Goal: Transaction & Acquisition: Book appointment/travel/reservation

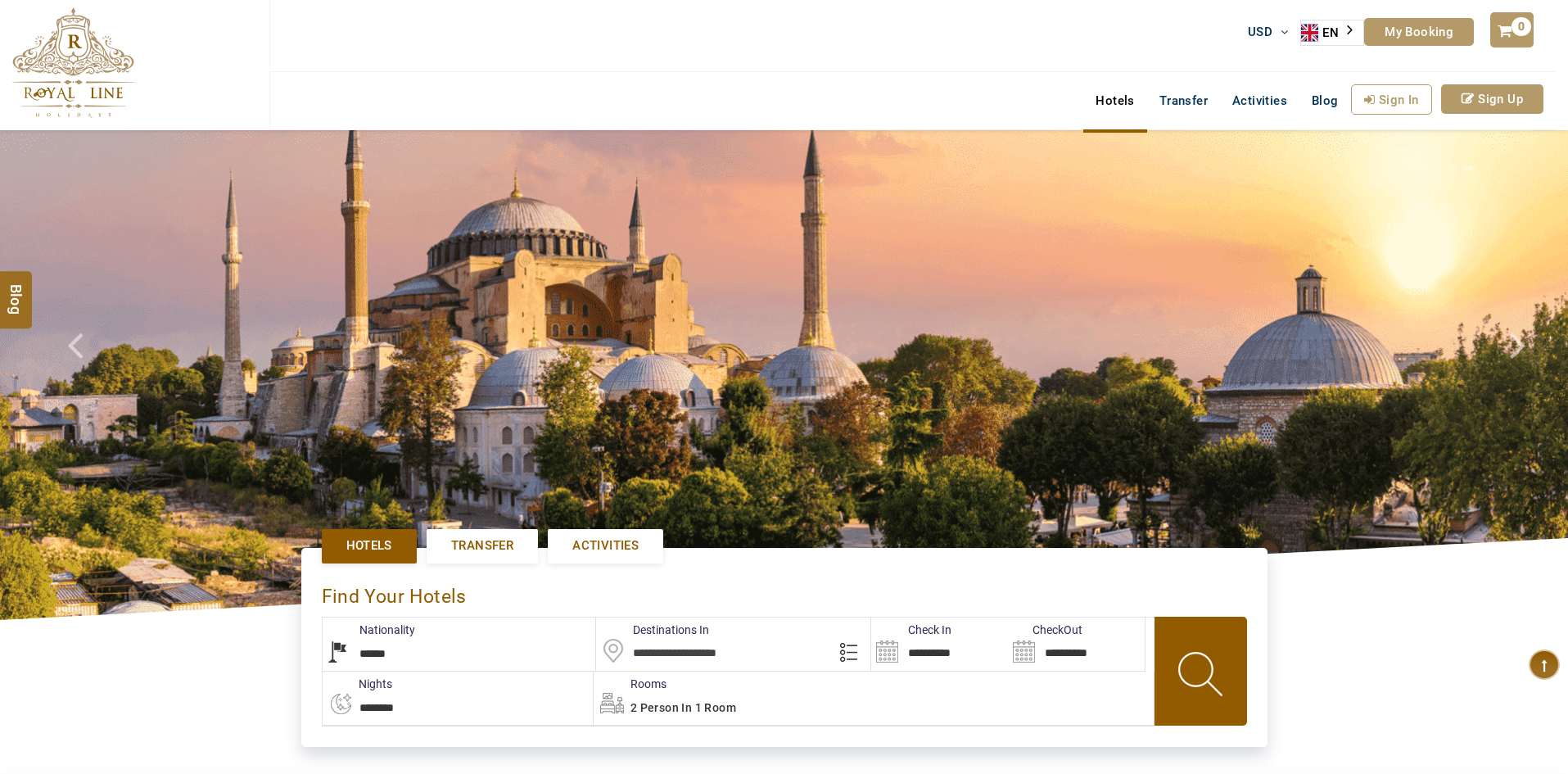
select select "******"
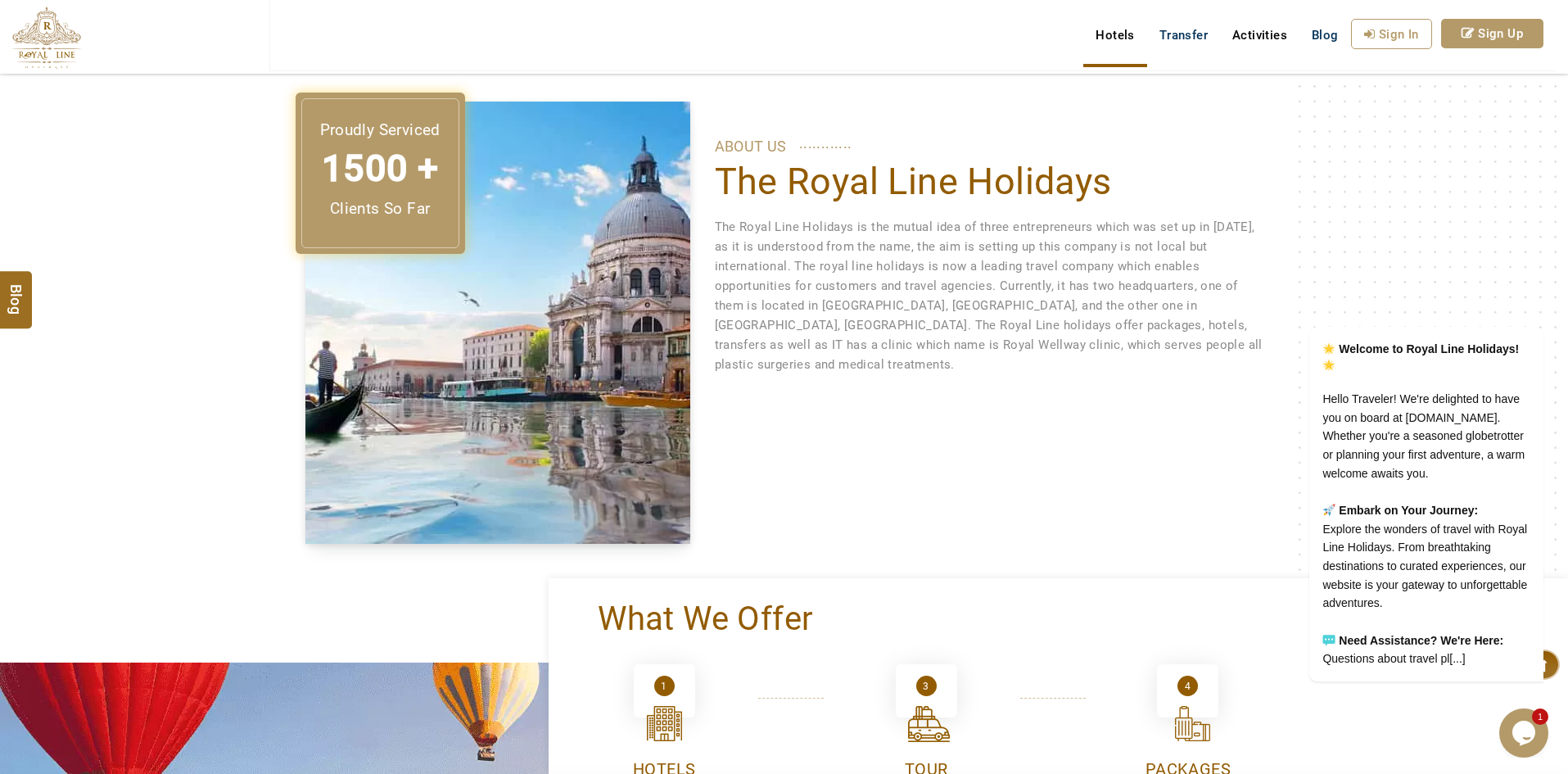
scroll to position [655, 0]
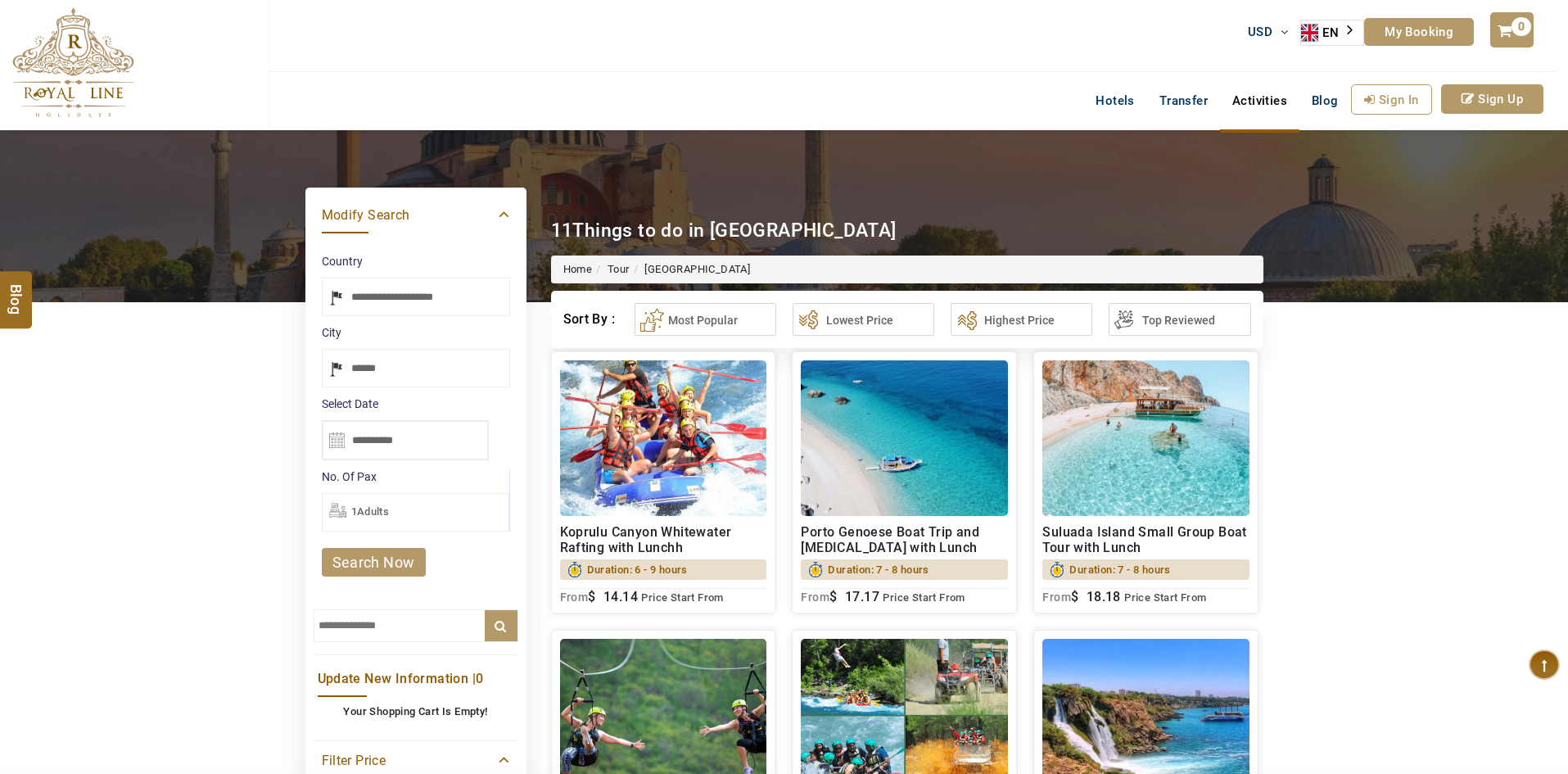
select select "*****"
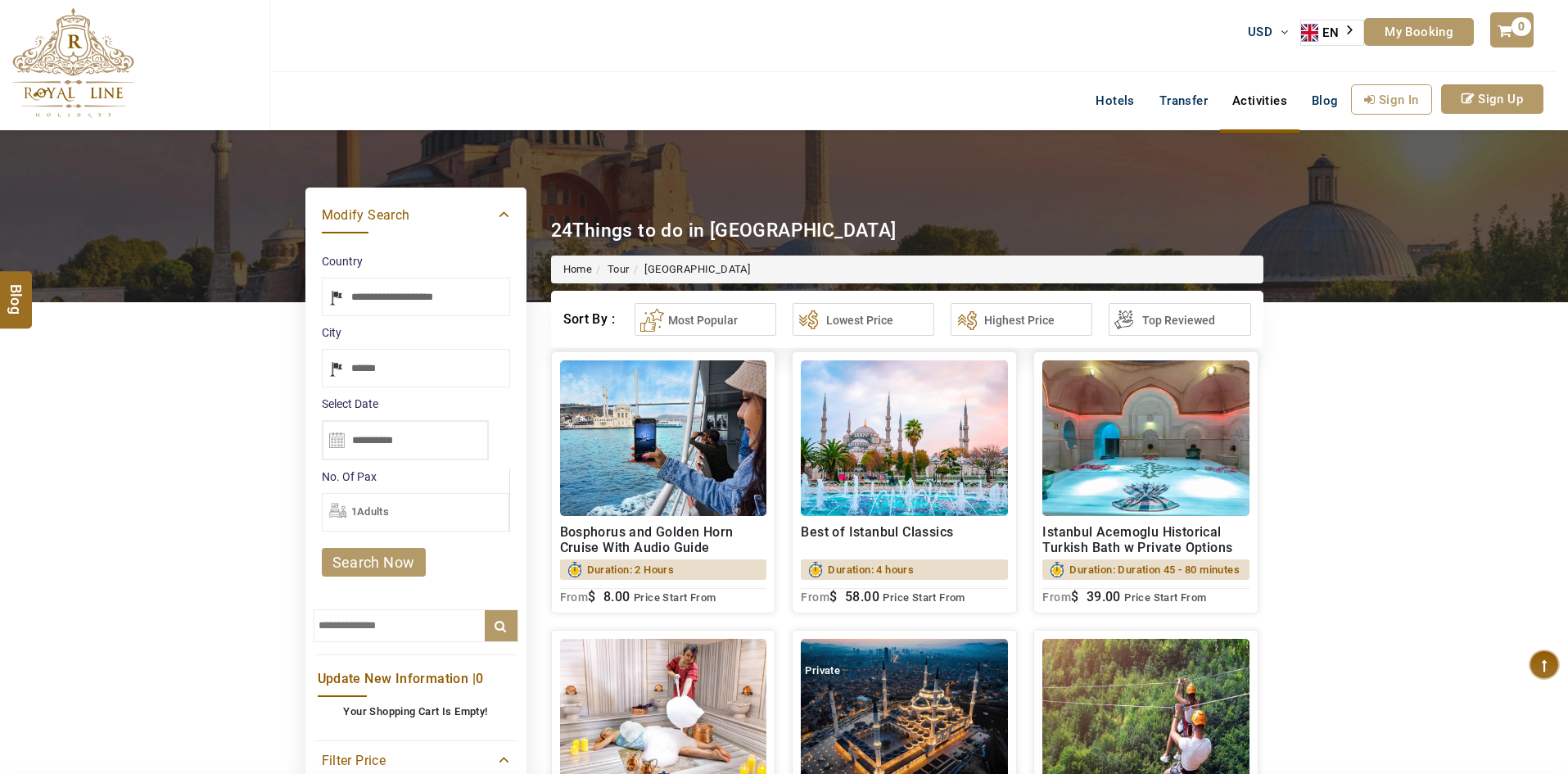
select select "*****"
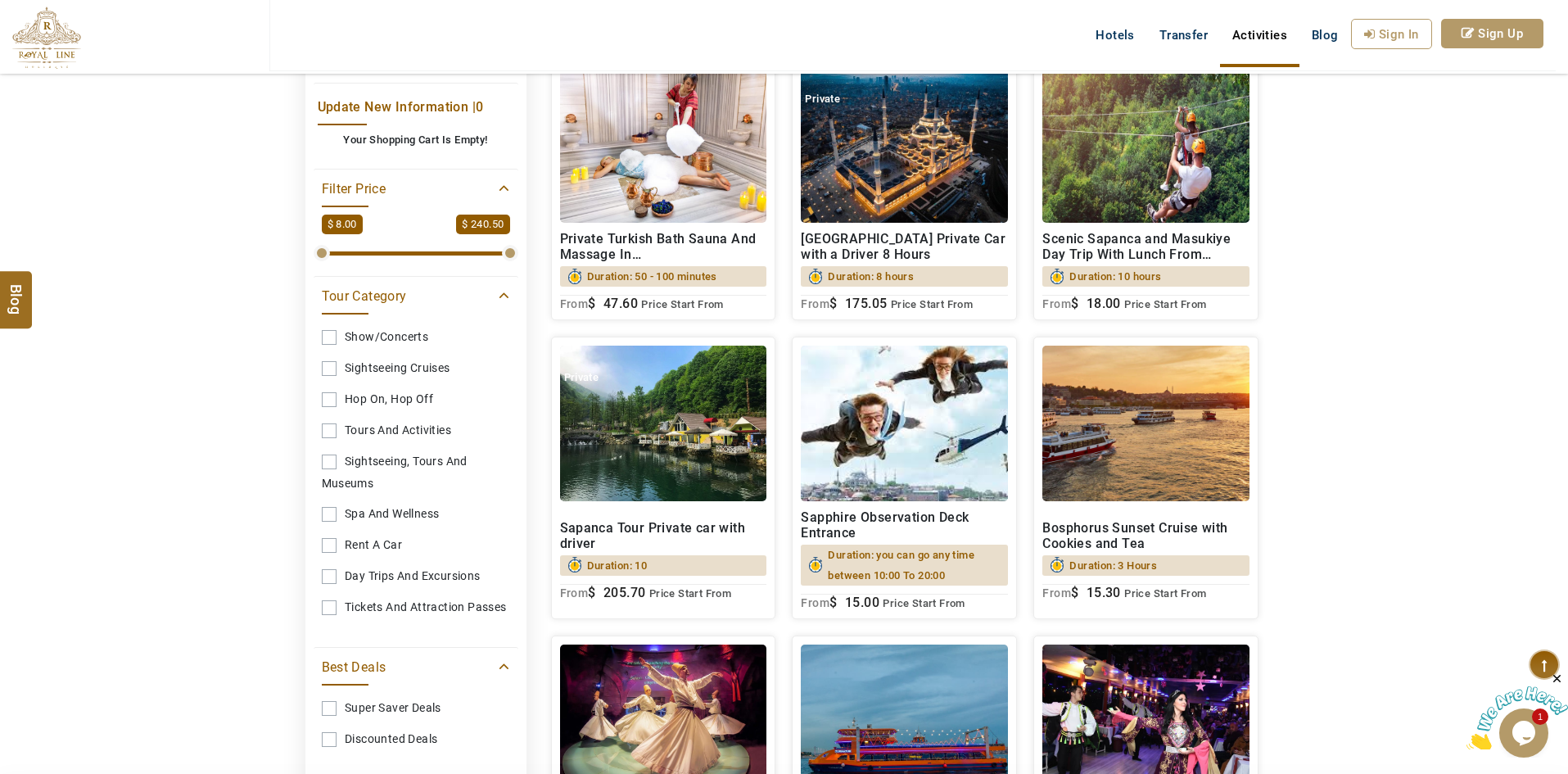
scroll to position [573, 0]
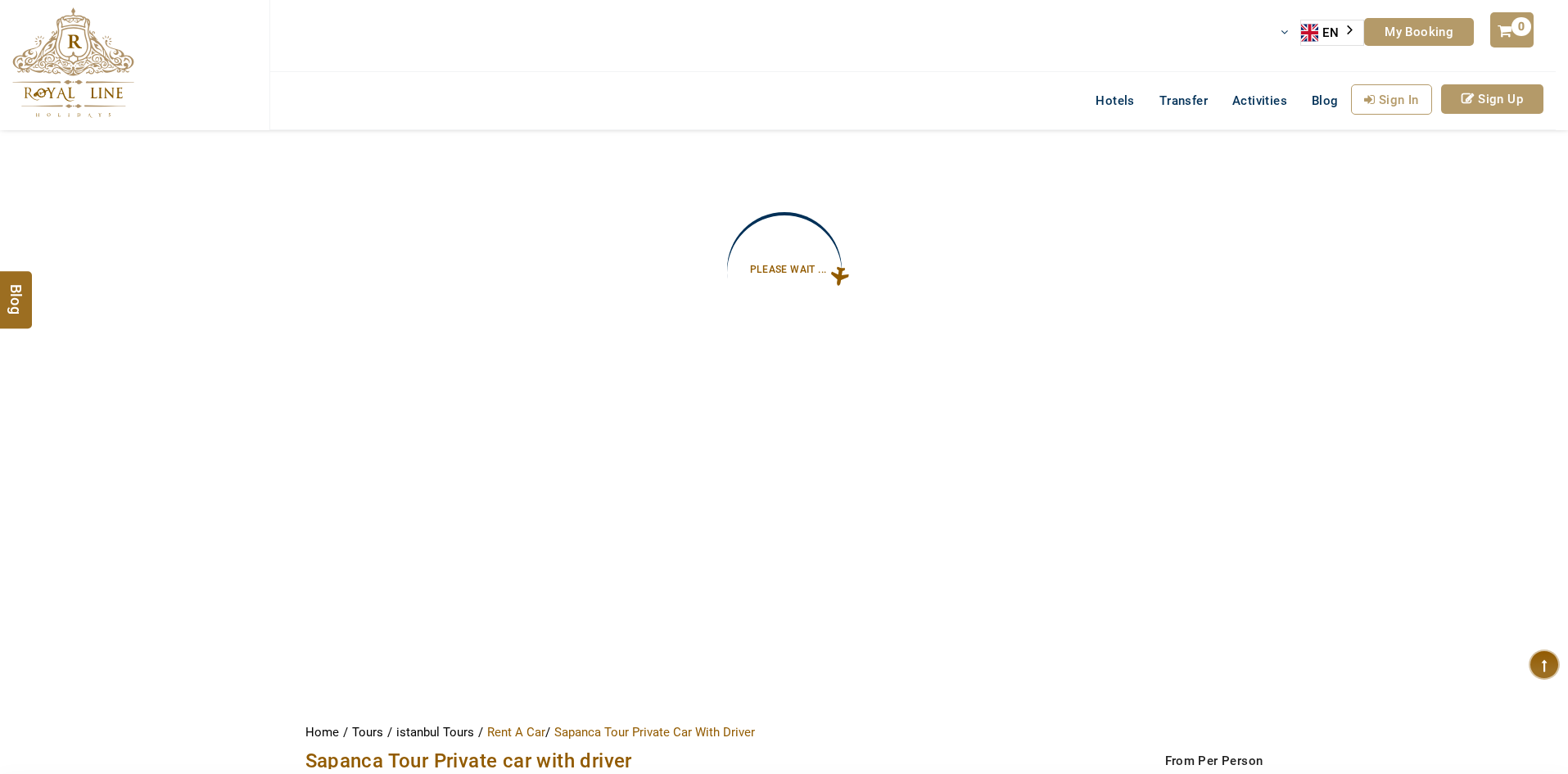
click at [363, 765] on span "Sapanca Tour Private car with driver" at bounding box center [468, 760] width 327 height 23
copy span "Sapanca"
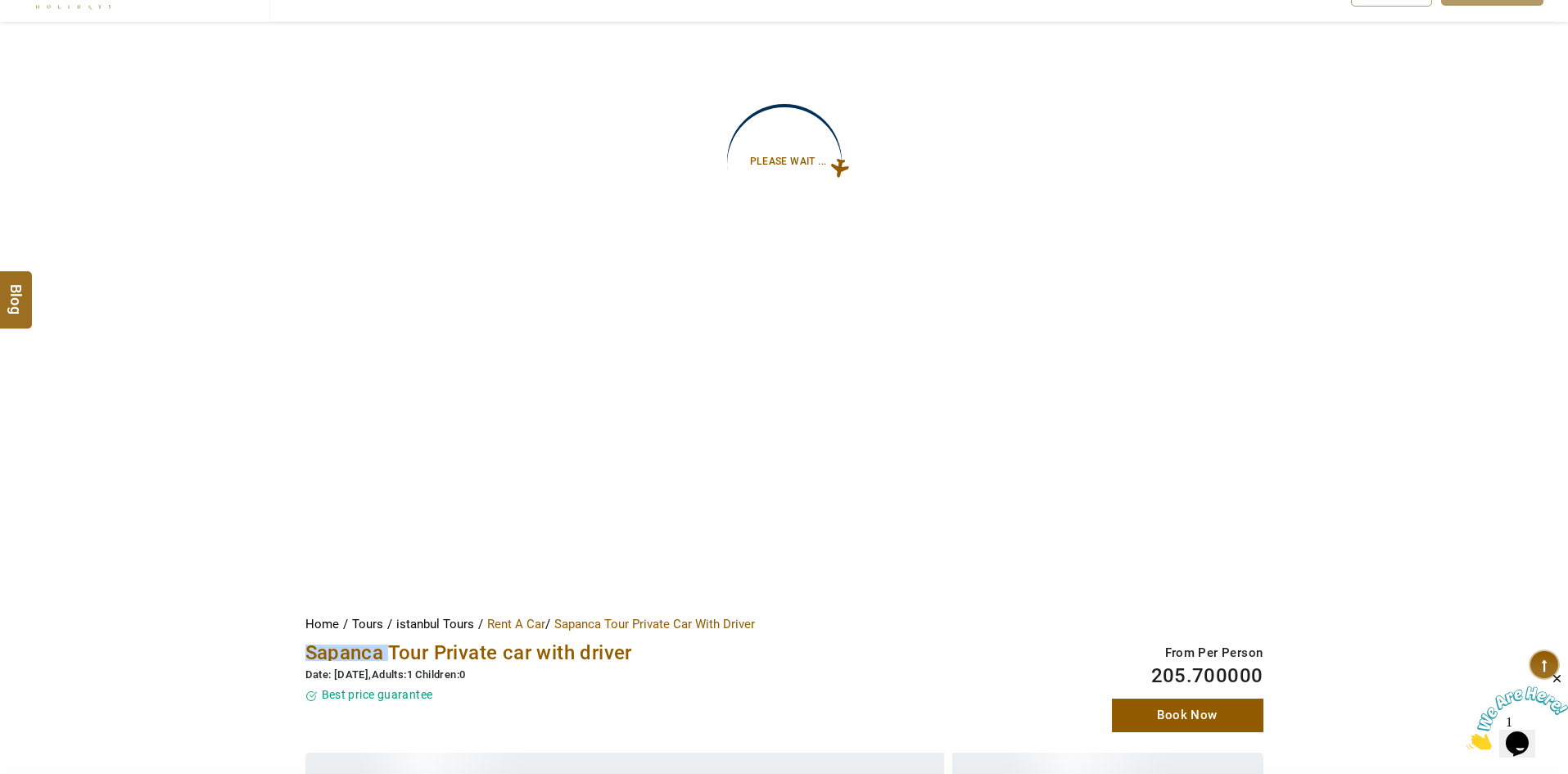
scroll to position [245, 0]
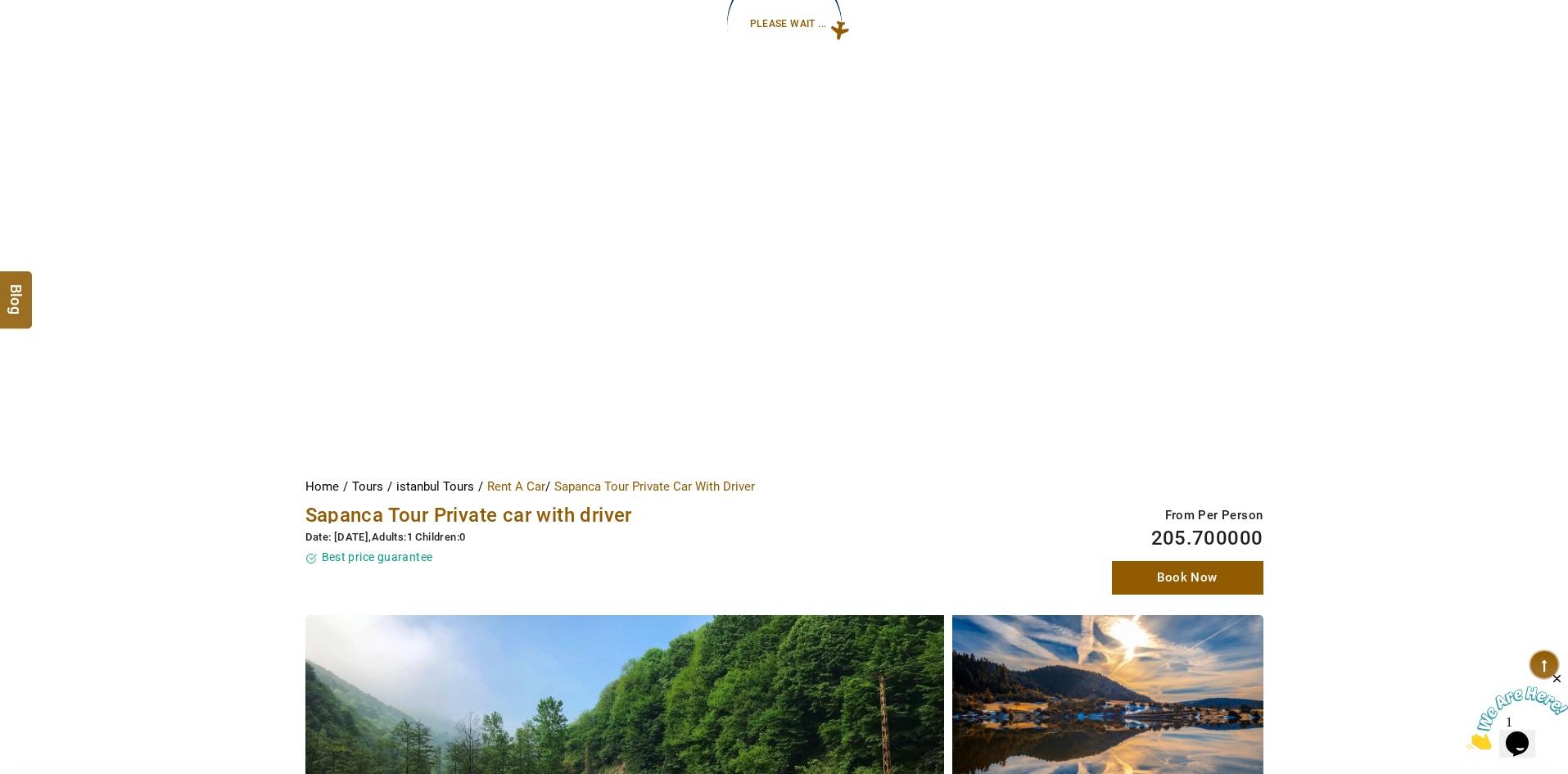
click at [592, 511] on span "Sapanca Tour Private car with driver" at bounding box center [468, 515] width 327 height 23
copy span "Sapanca Tour Private car with driver"
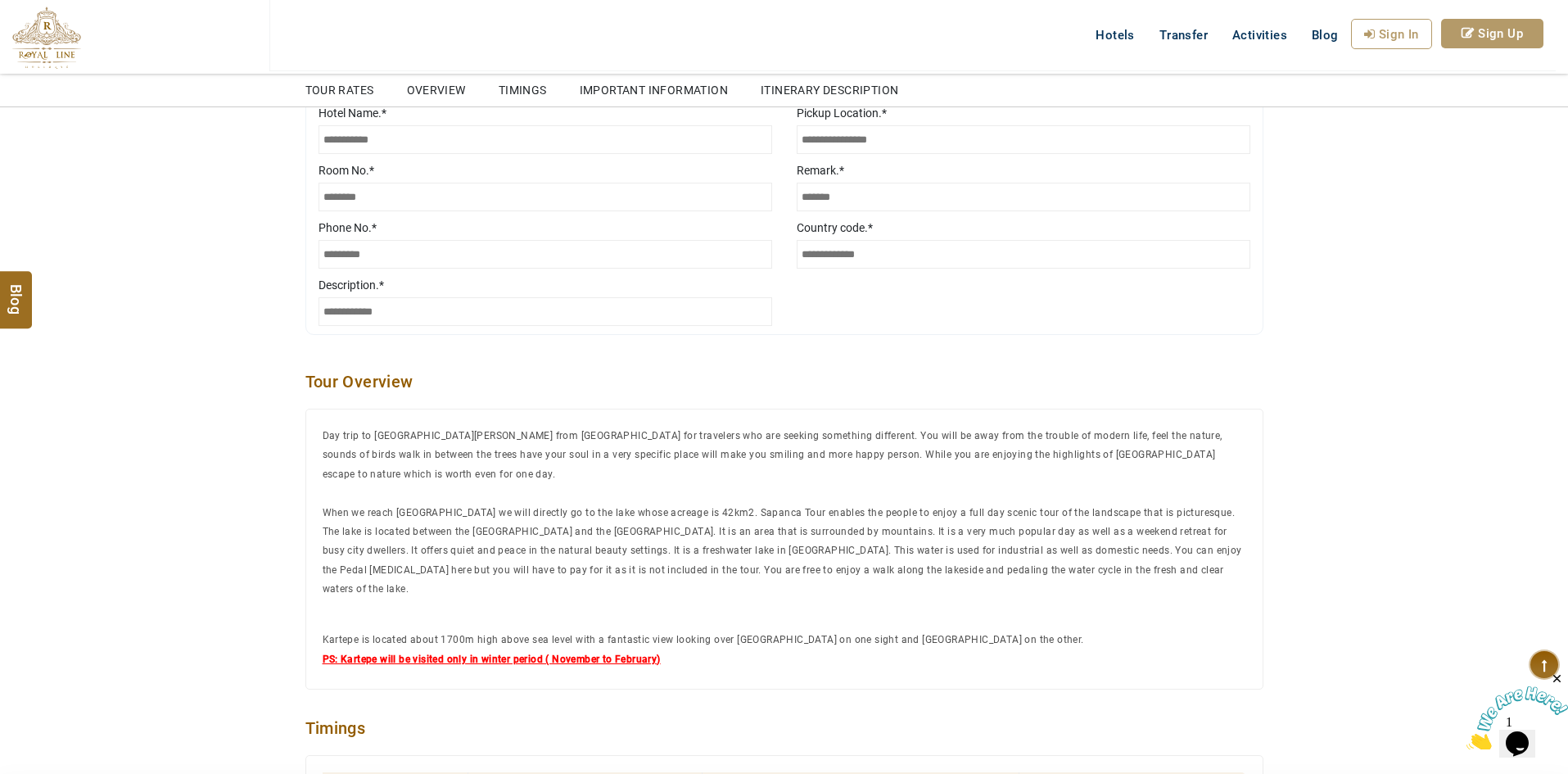
scroll to position [2129, 0]
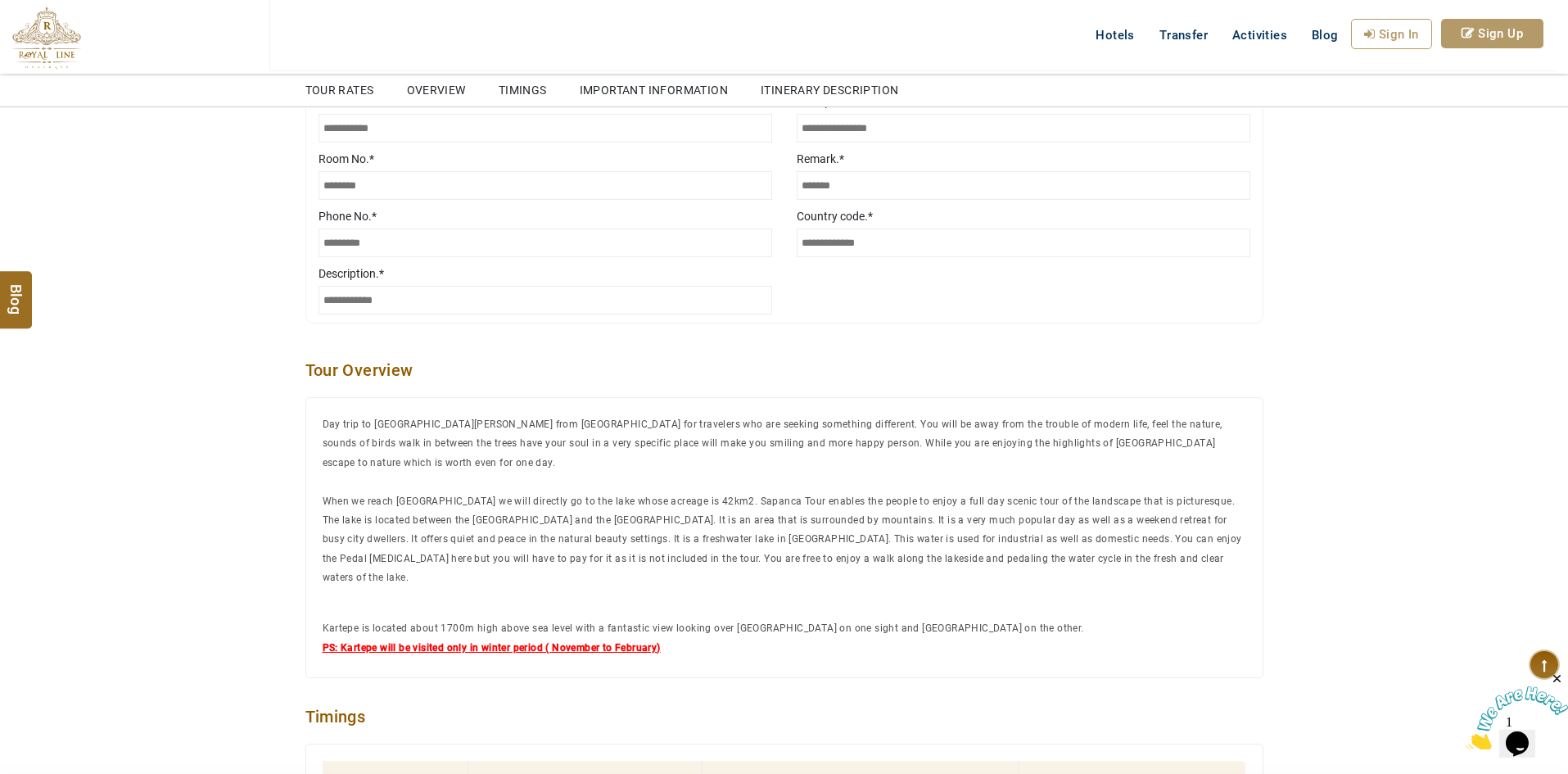
click at [550, 435] on p "Day trip to [GEOGRAPHIC_DATA][PERSON_NAME] from [GEOGRAPHIC_DATA] for travelers…" at bounding box center [784, 510] width 923 height 192
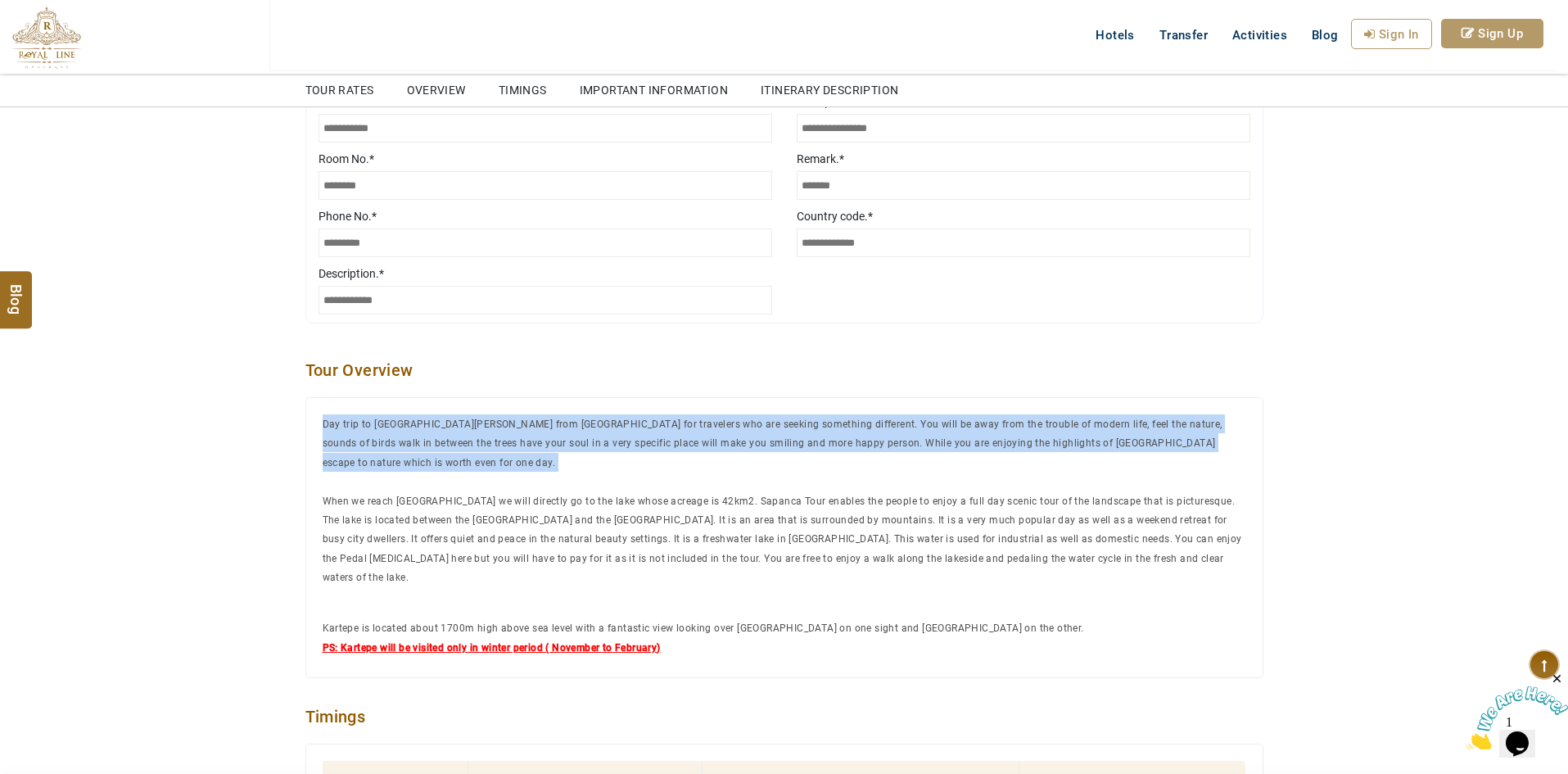
click at [550, 435] on p "Day trip to [GEOGRAPHIC_DATA][PERSON_NAME] from [GEOGRAPHIC_DATA] for travelers…" at bounding box center [784, 510] width 923 height 192
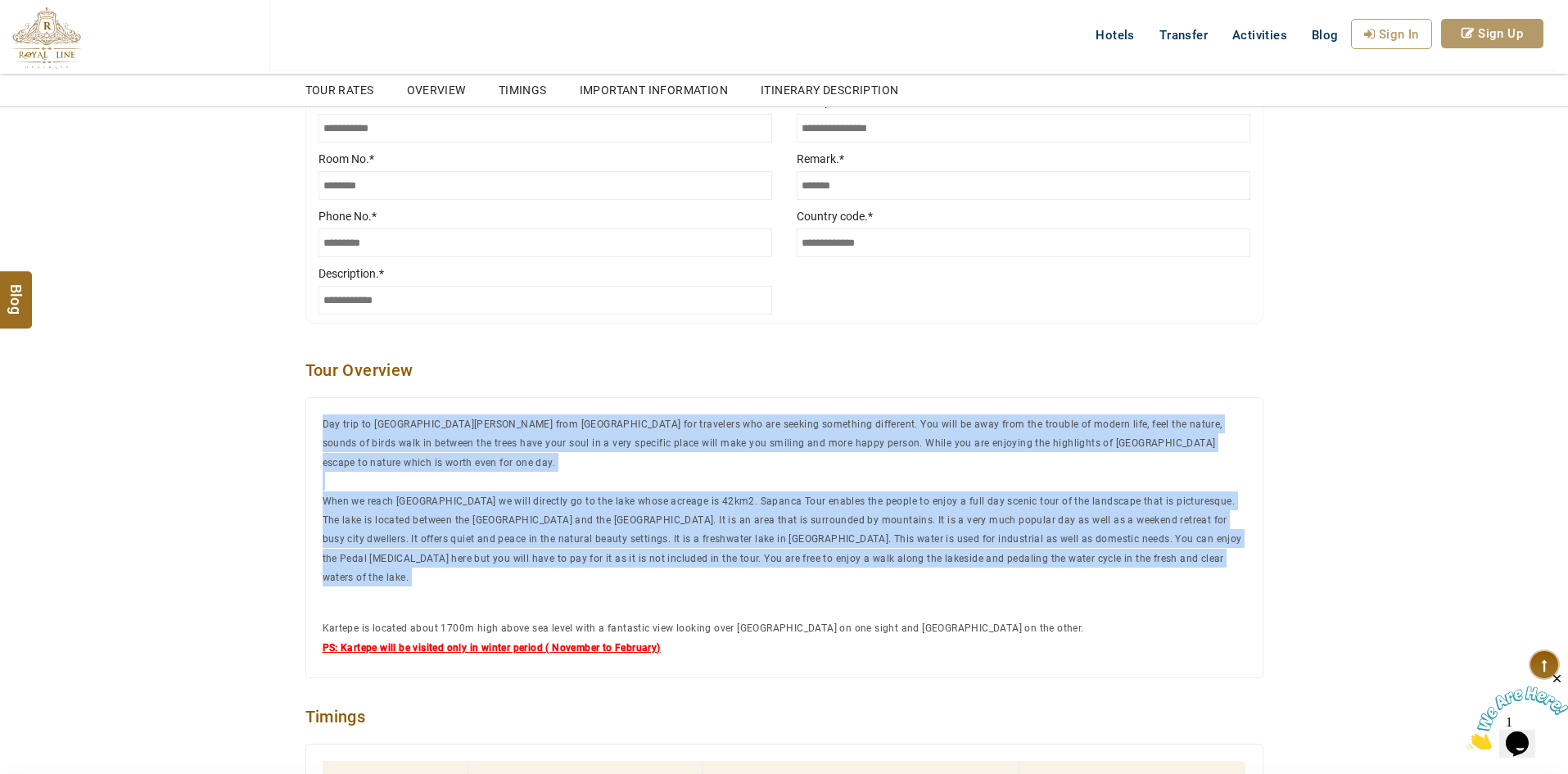
click at [1071, 523] on span "When we reach [GEOGRAPHIC_DATA] we will directly go to the lake whose acreage i…" at bounding box center [783, 539] width 919 height 88
copy span "Day trip to [GEOGRAPHIC_DATA][PERSON_NAME] from [GEOGRAPHIC_DATA] for travelers…"
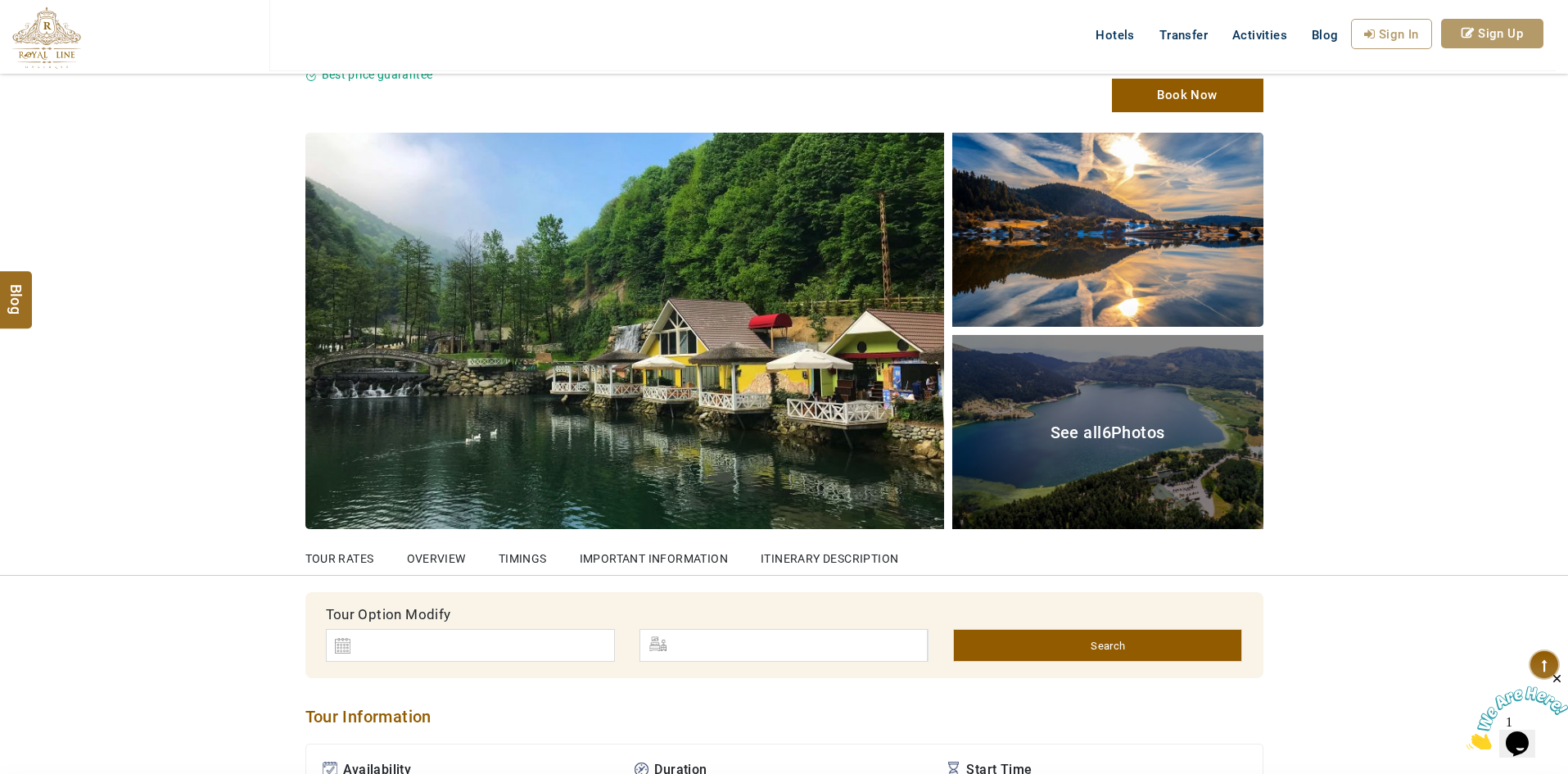
scroll to position [436, 0]
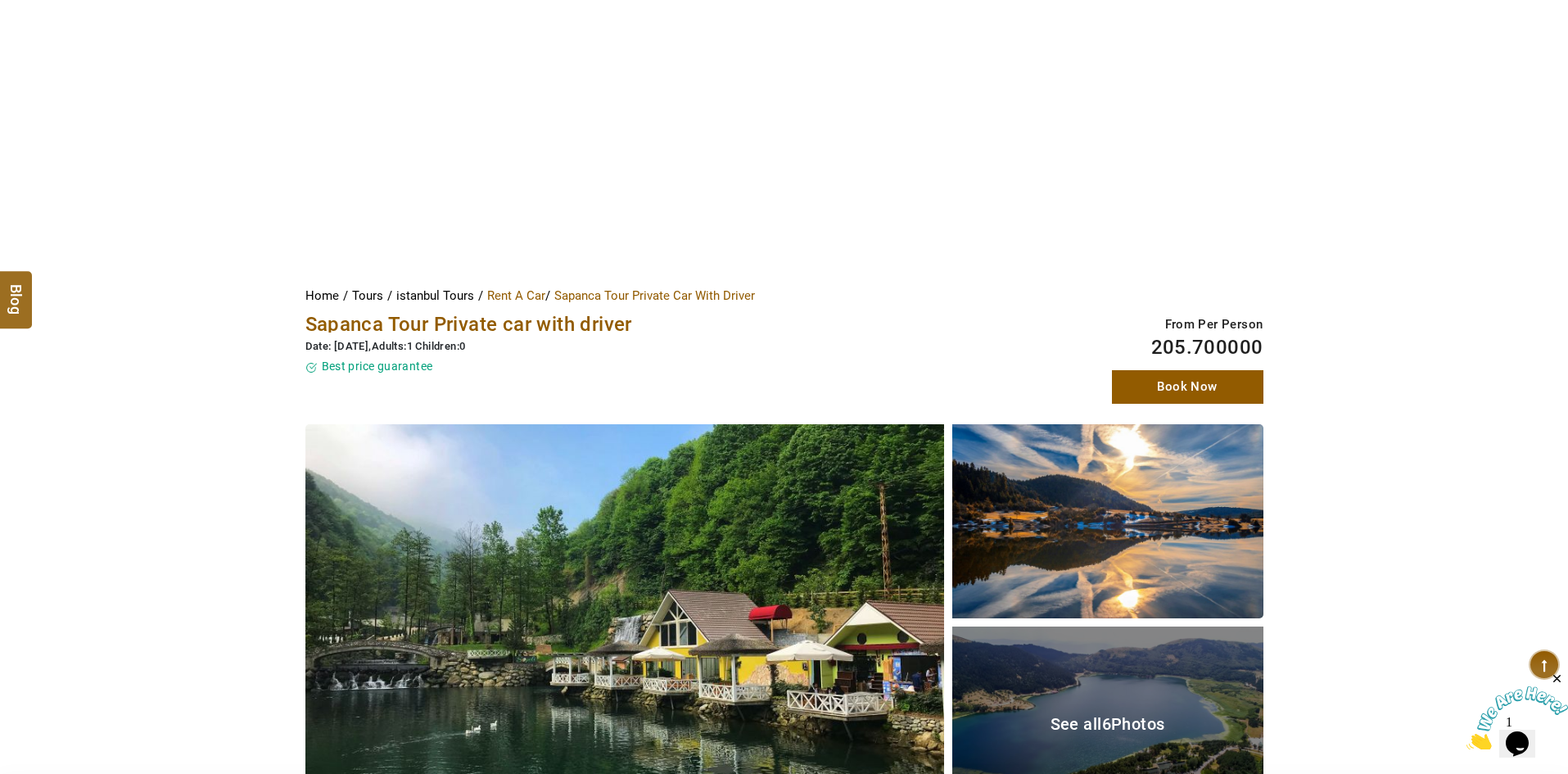
click at [1181, 378] on link "Book Now" at bounding box center [1187, 387] width 151 height 34
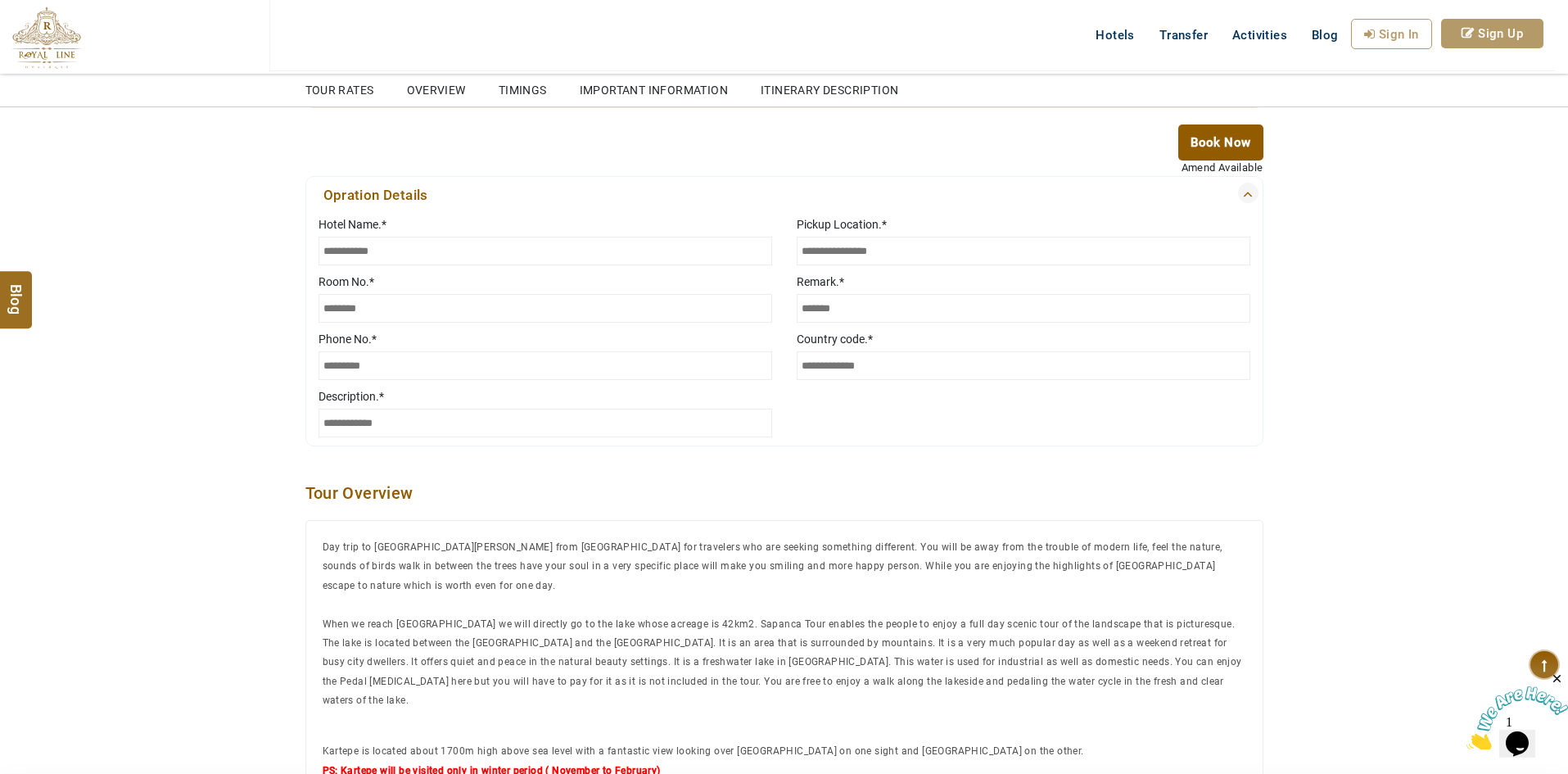
scroll to position [2155, 0]
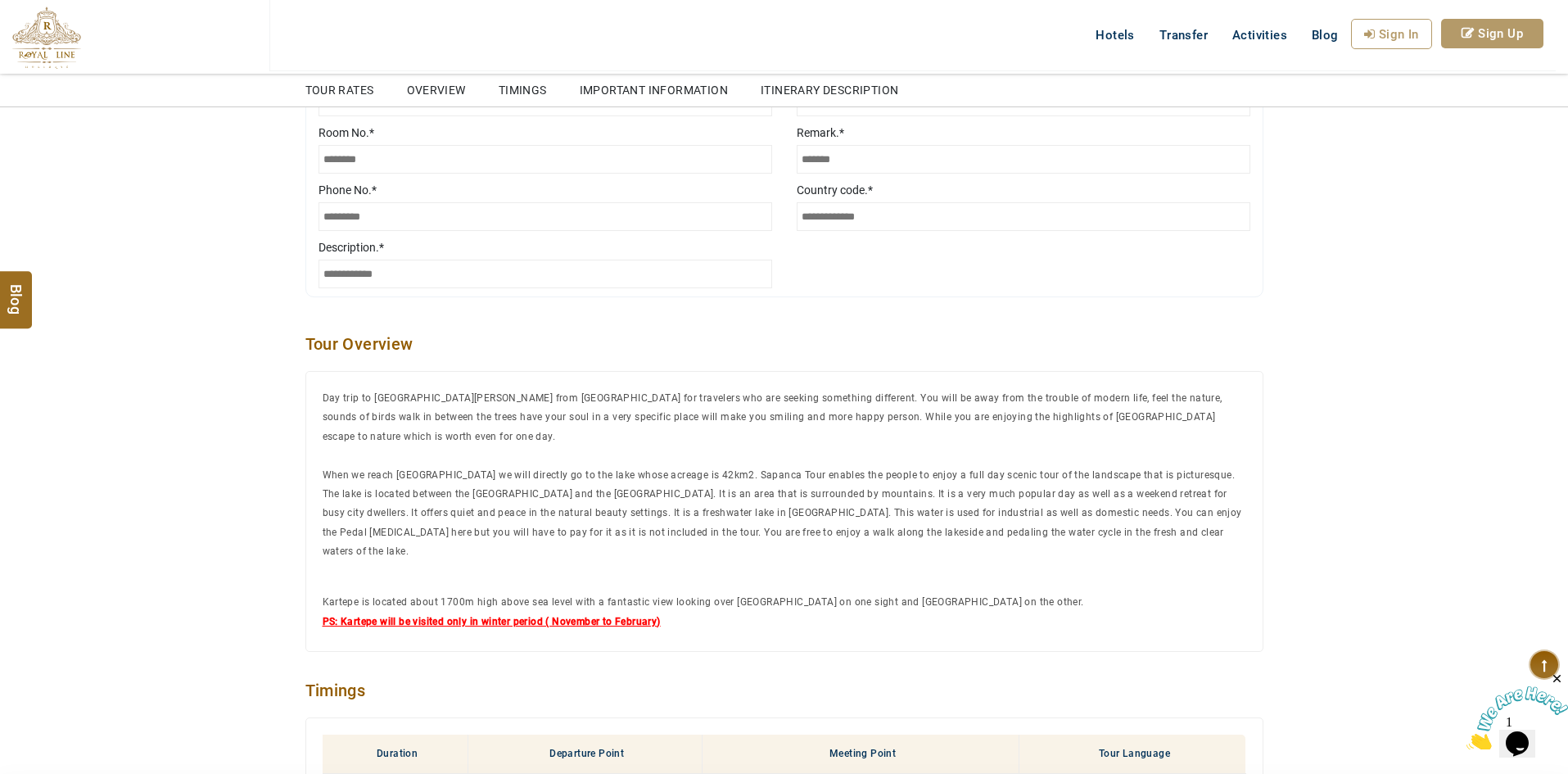
click at [592, 396] on span "Day trip to [GEOGRAPHIC_DATA][PERSON_NAME] from [GEOGRAPHIC_DATA] for travelers…" at bounding box center [773, 416] width 900 height 49
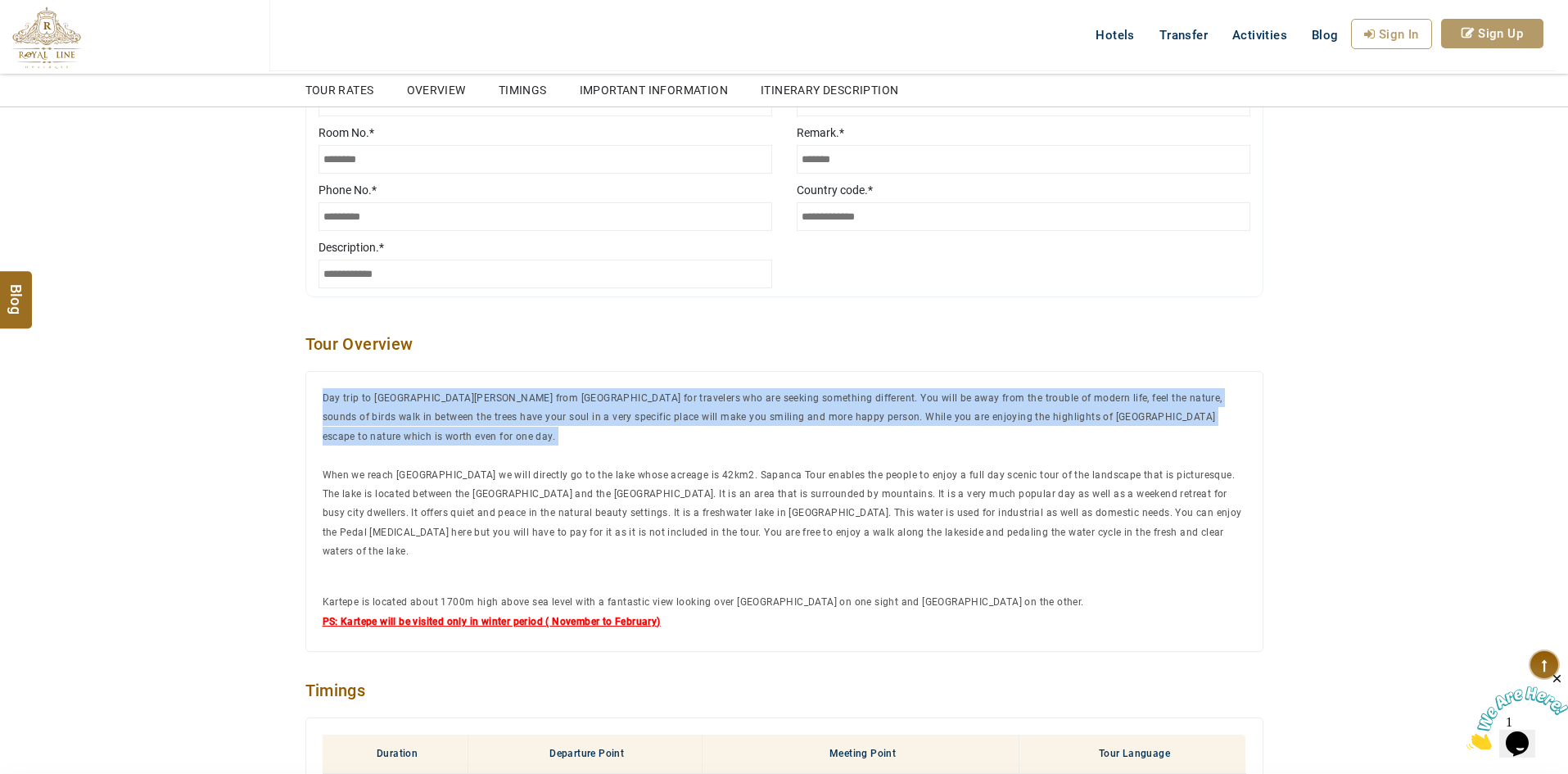
click at [592, 396] on span "Day trip to [GEOGRAPHIC_DATA][PERSON_NAME] from [GEOGRAPHIC_DATA] for travelers…" at bounding box center [773, 416] width 900 height 49
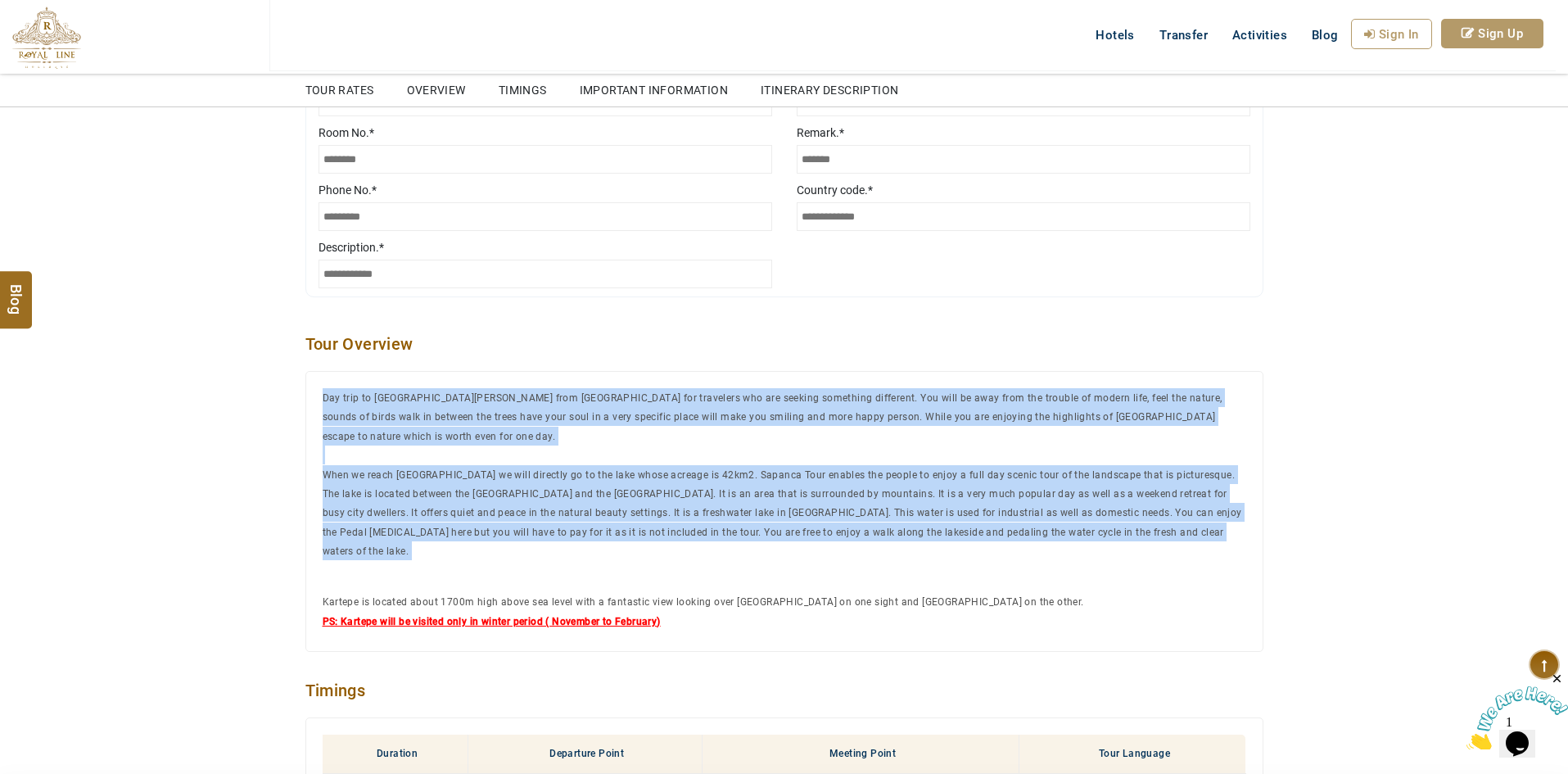
click at [948, 507] on span "Day trip to [GEOGRAPHIC_DATA][PERSON_NAME] from [GEOGRAPHIC_DATA] for travelers…" at bounding box center [783, 474] width 919 height 167
copy span "Day trip to [GEOGRAPHIC_DATA][PERSON_NAME] from [GEOGRAPHIC_DATA] for travelers…"
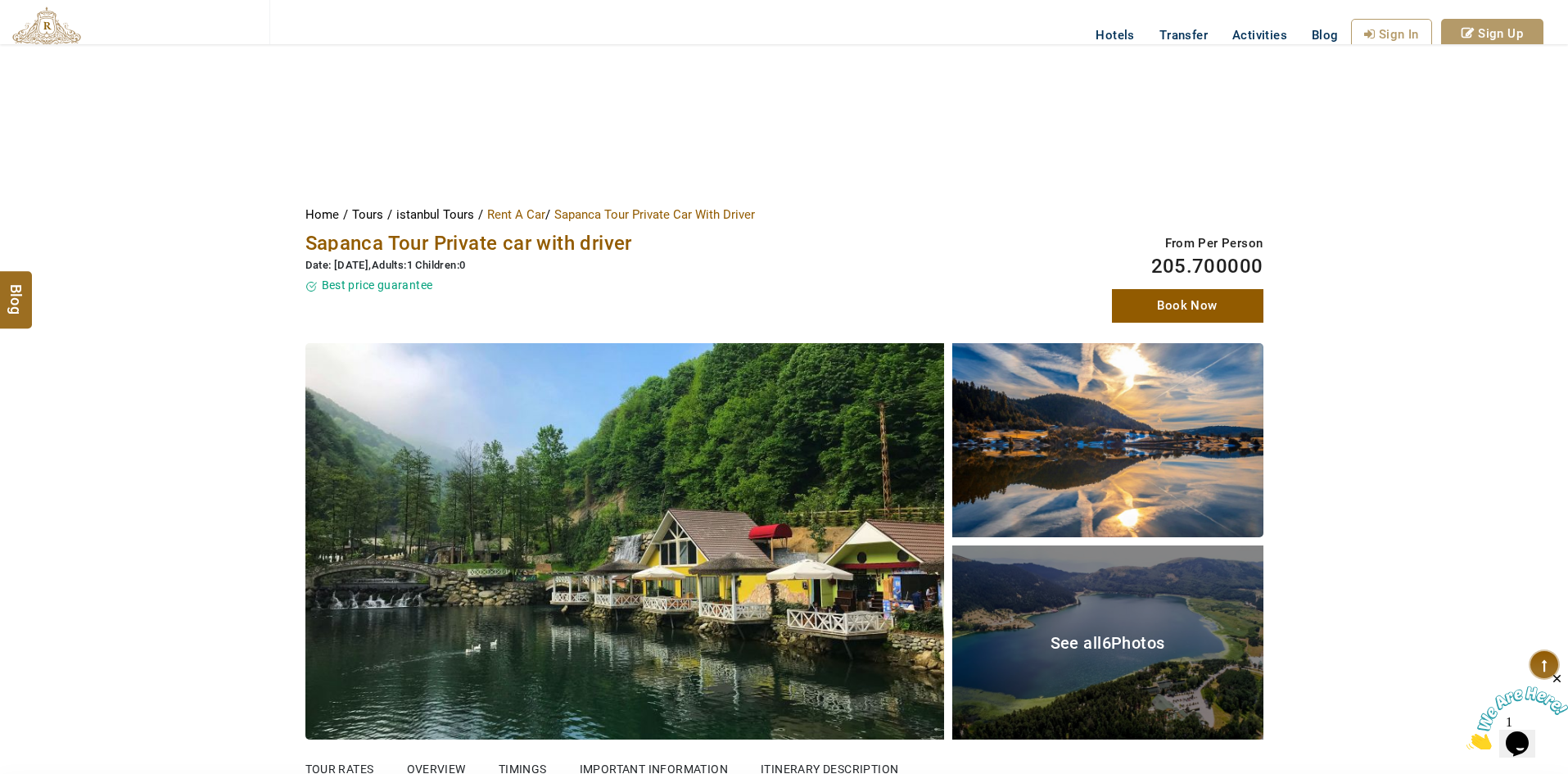
scroll to position [354, 0]
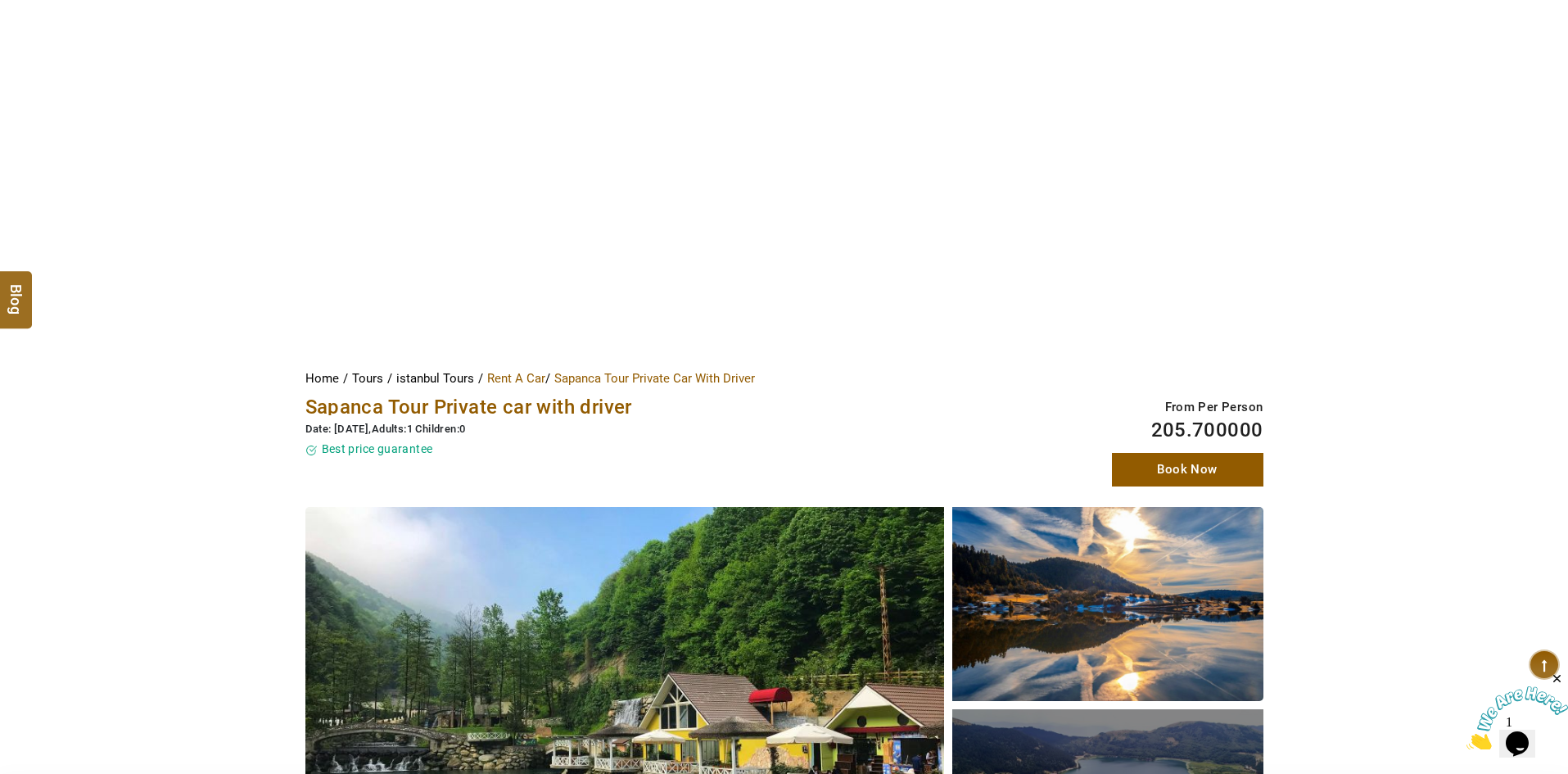
click at [497, 403] on span "Sapanca Tour Private car with driver" at bounding box center [468, 407] width 327 height 23
copy span "Sapanca Tour Private car with driver"
click at [486, 402] on span "Sapanca Tour Private car with driver" at bounding box center [468, 407] width 327 height 23
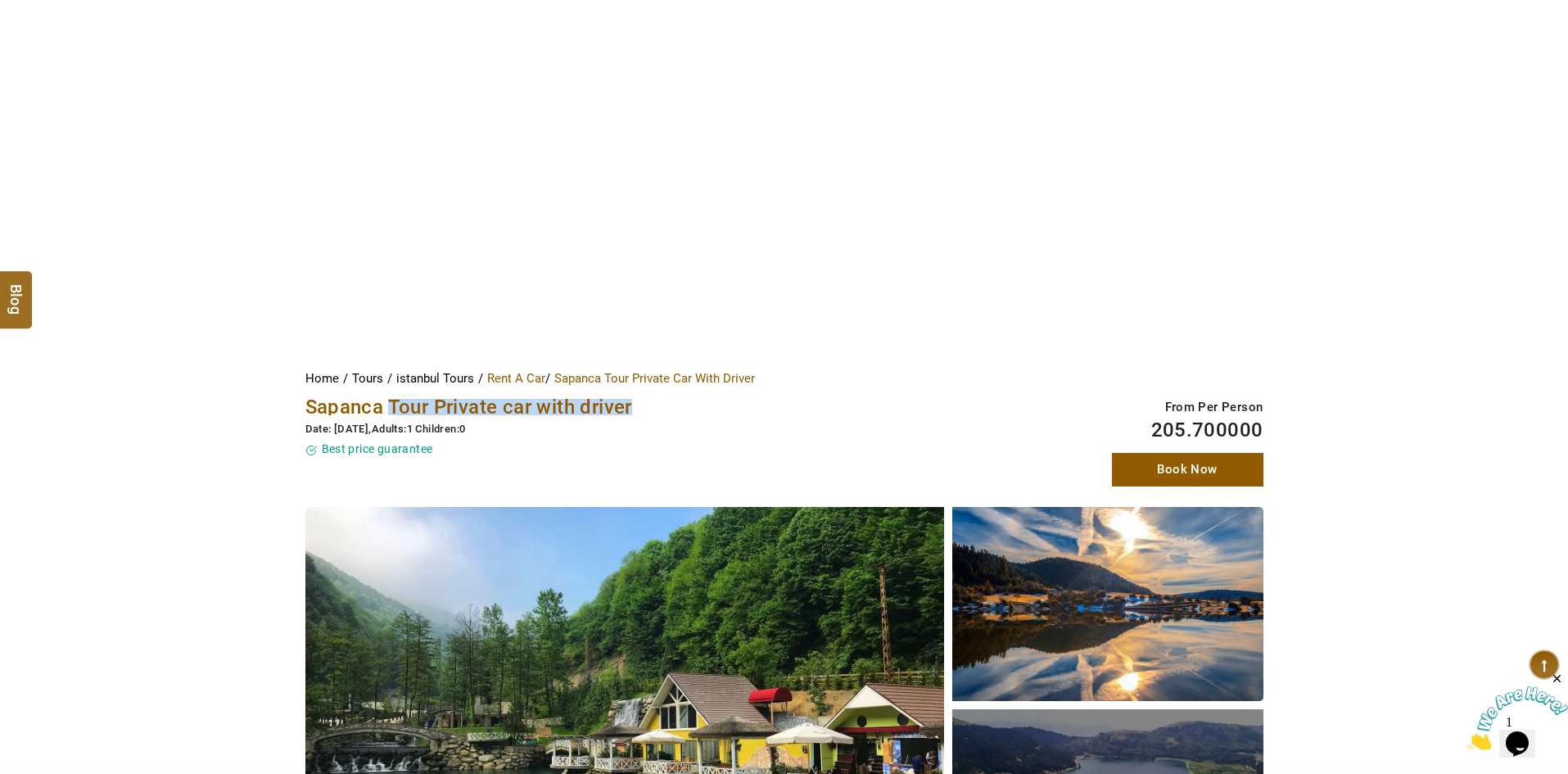
drag, startPoint x: 387, startPoint y: 403, endPoint x: 648, endPoint y: 407, distance: 261.0
click at [648, 407] on h1 "Sapanca Tour Private car with driver" at bounding box center [621, 406] width 630 height 16
copy span "Tour Private car with driver"
click at [571, 408] on span "Sapanca Tour Private car with driver" at bounding box center [468, 407] width 327 height 23
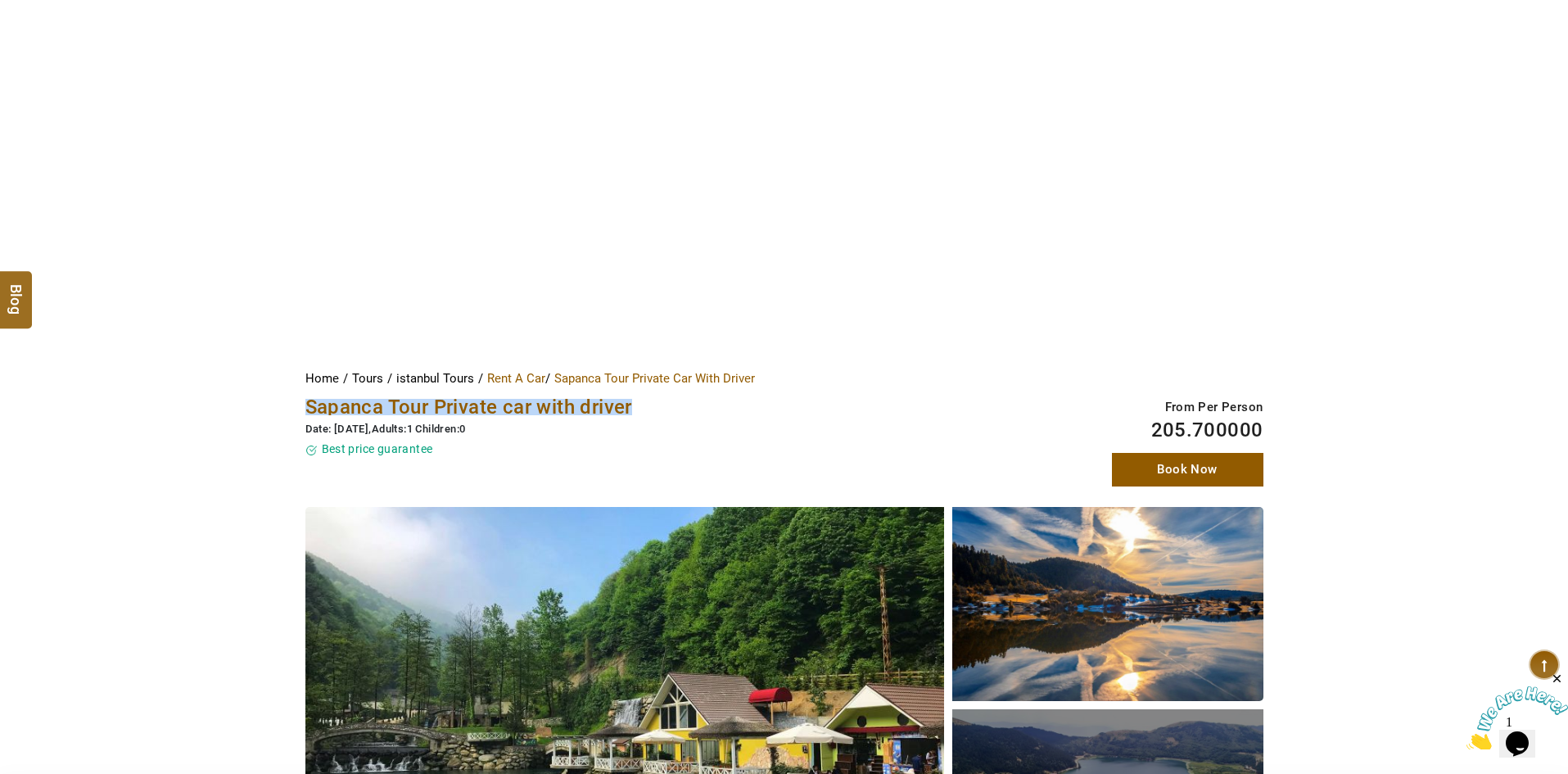
click at [571, 408] on span "Sapanca Tour Private car with driver" at bounding box center [468, 407] width 327 height 23
